Goal: Find specific page/section

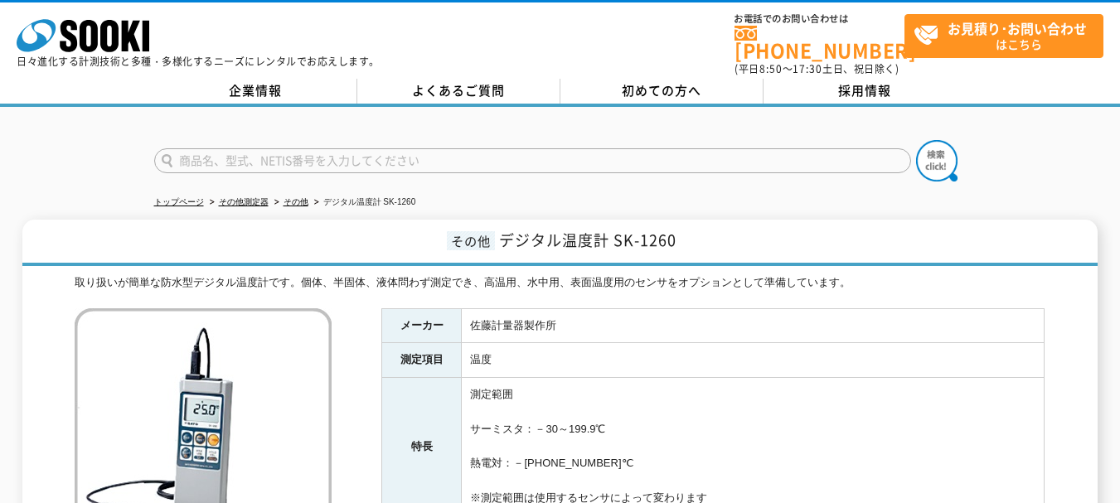
click at [286, 155] on input "text" at bounding box center [532, 160] width 757 height 25
paste input "温度計 ｔｅｓｔｏ７３５－２"
type input "温度計 ｔｅｓｔｏ７３５－２"
click at [916, 140] on button at bounding box center [936, 160] width 41 height 41
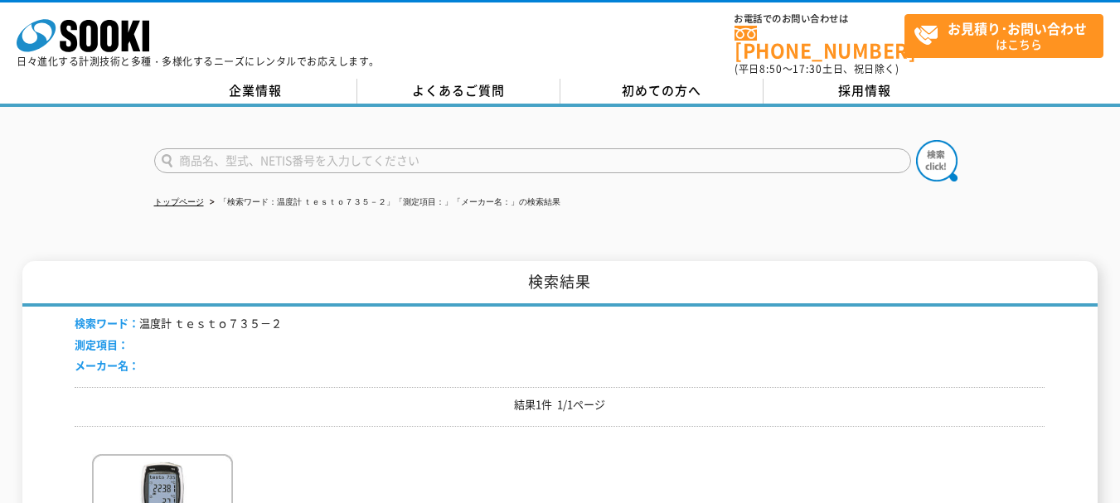
scroll to position [166, 0]
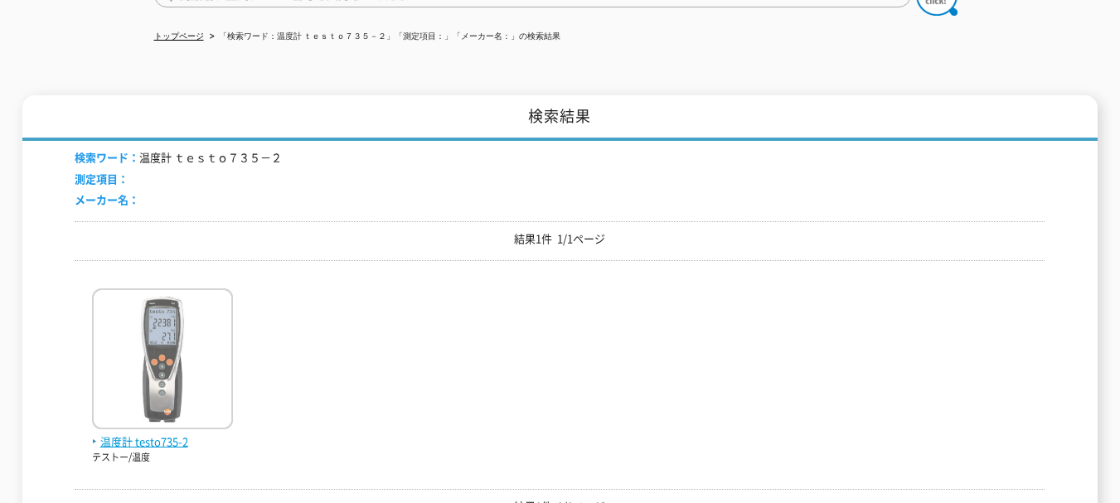
click at [168, 403] on img at bounding box center [162, 361] width 141 height 145
